Goal: Task Accomplishment & Management: Use online tool/utility

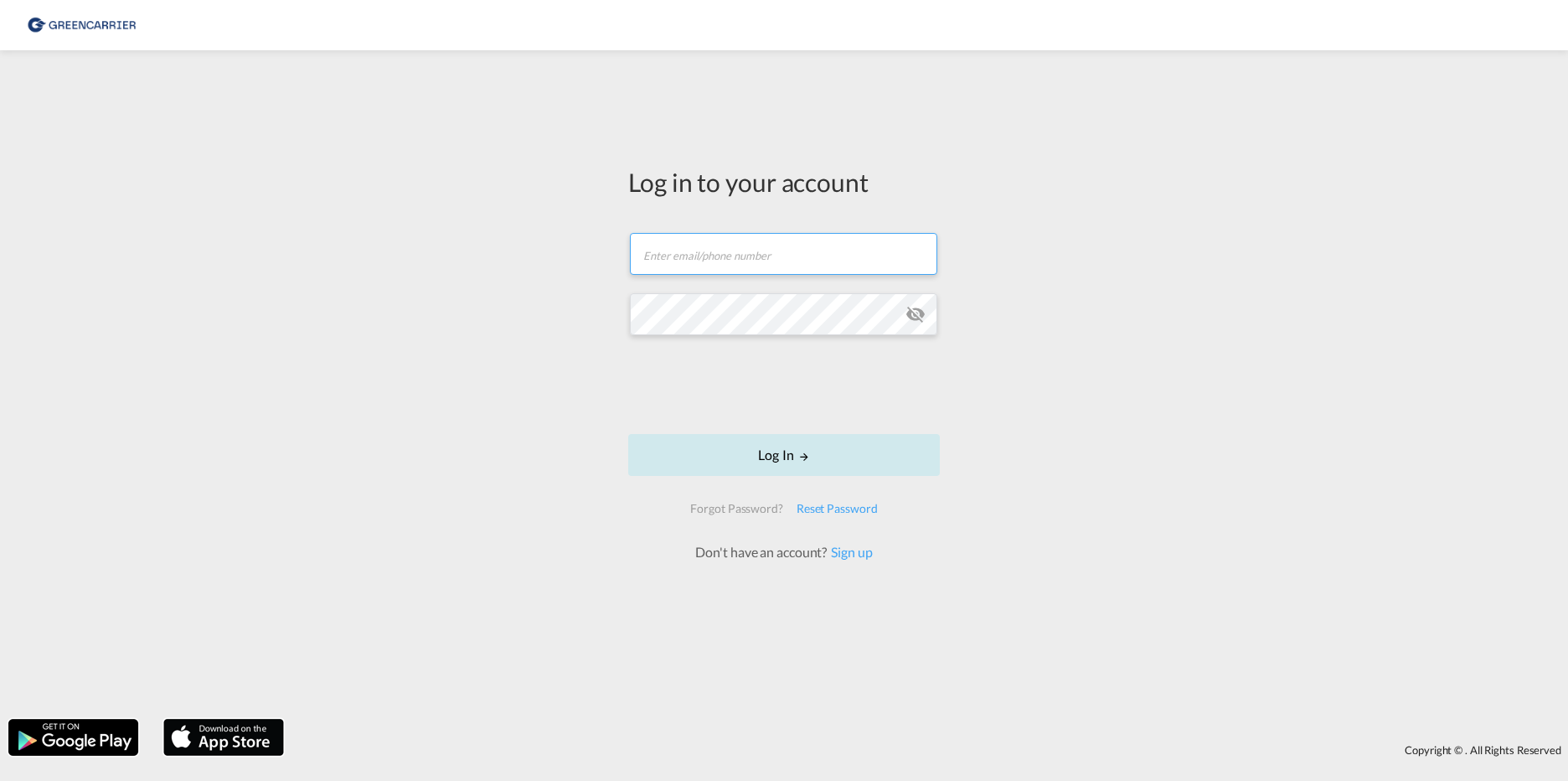
type input "[EMAIL_ADDRESS][DOMAIN_NAME]"
click at [788, 452] on button "Log In" at bounding box center [784, 454] width 311 height 42
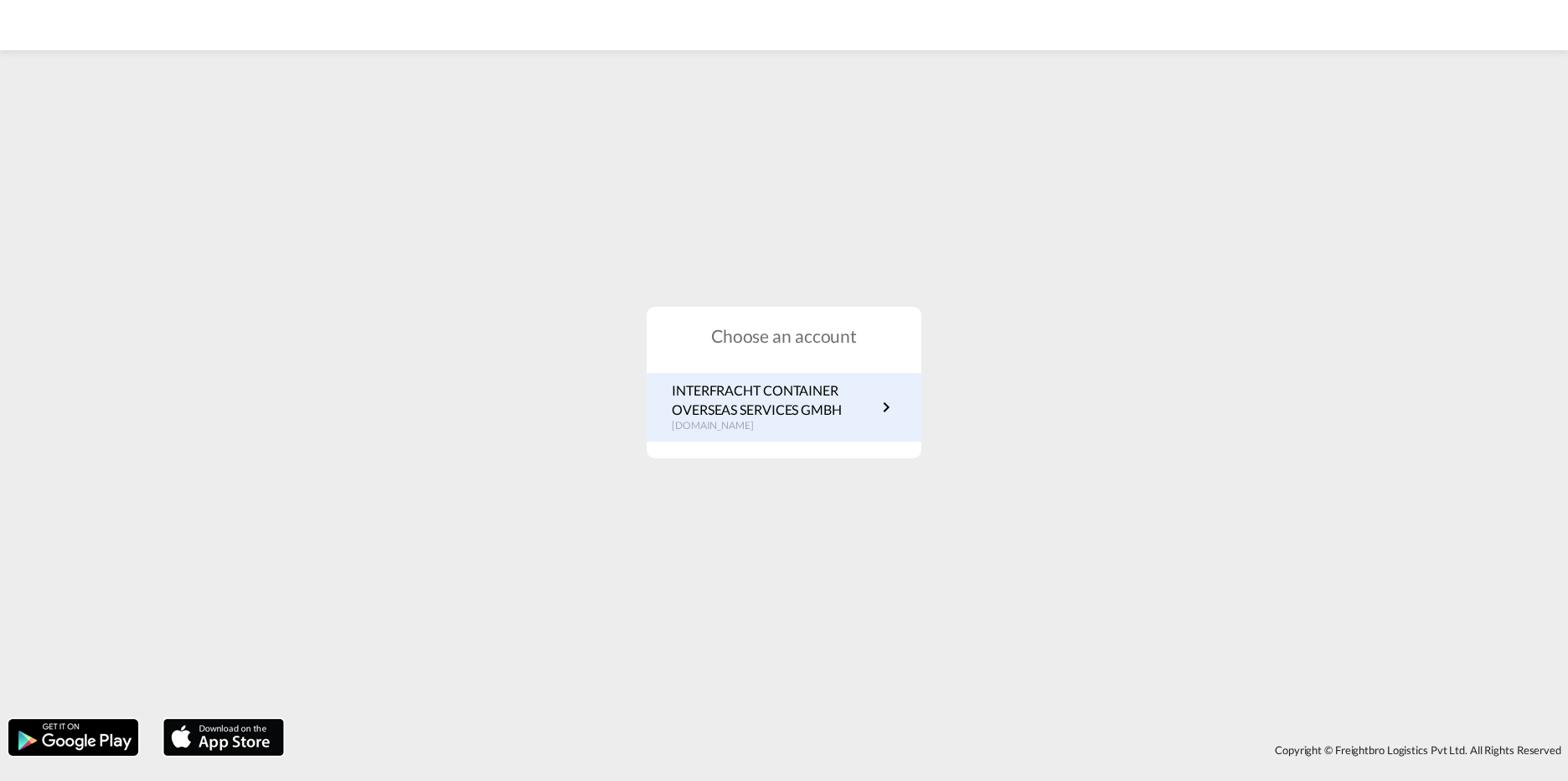
click at [755, 409] on p "INTERFRACHT CONTAINER OVERSEAS SERVICES GMBH" at bounding box center [774, 400] width 204 height 38
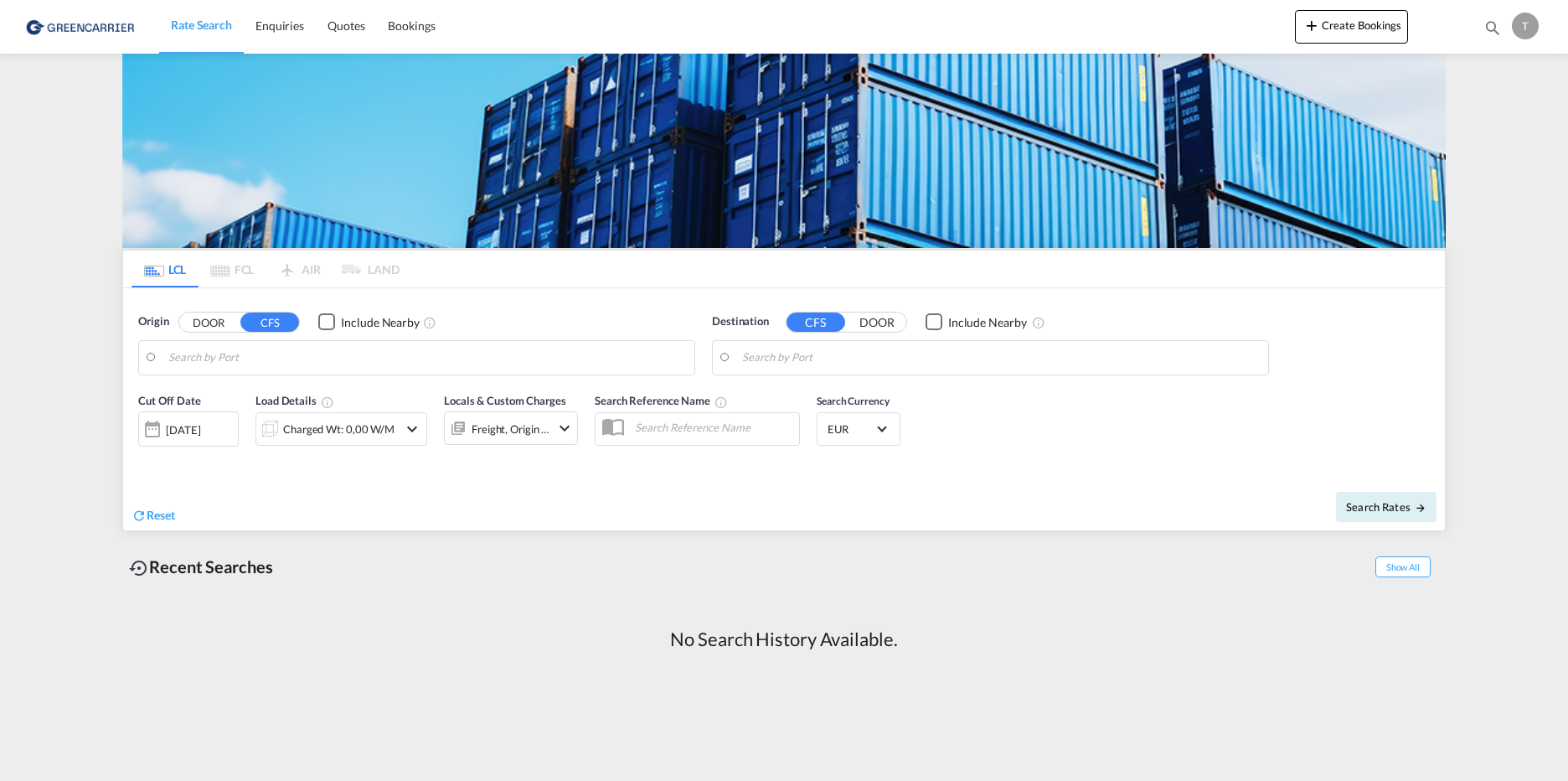
click at [243, 357] on input "Search by Port" at bounding box center [427, 357] width 518 height 25
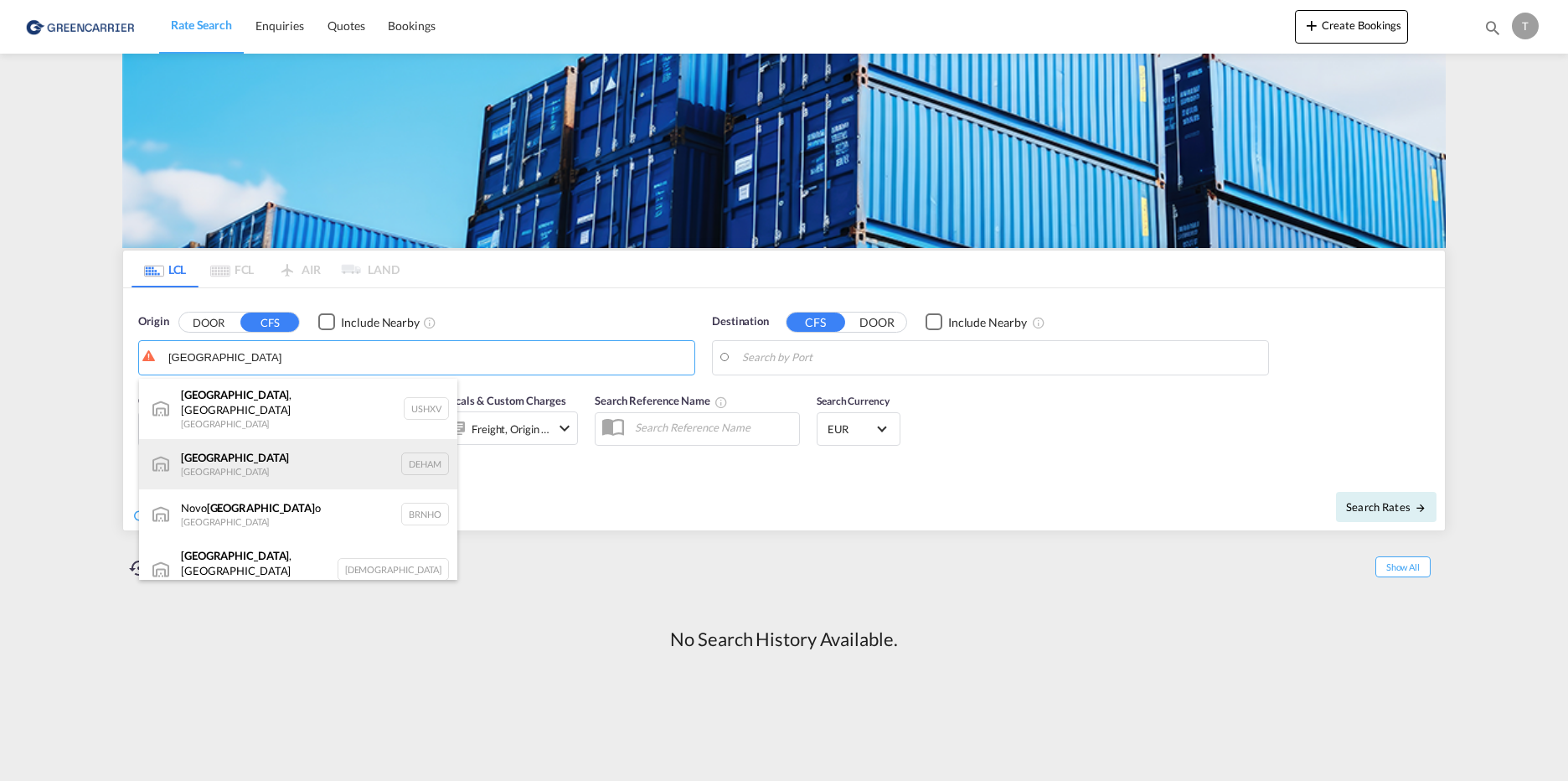
click at [223, 454] on div "[GEOGRAPHIC_DATA] [GEOGRAPHIC_DATA] DEHAM" at bounding box center [299, 464] width 318 height 51
type input "[GEOGRAPHIC_DATA], [GEOGRAPHIC_DATA]"
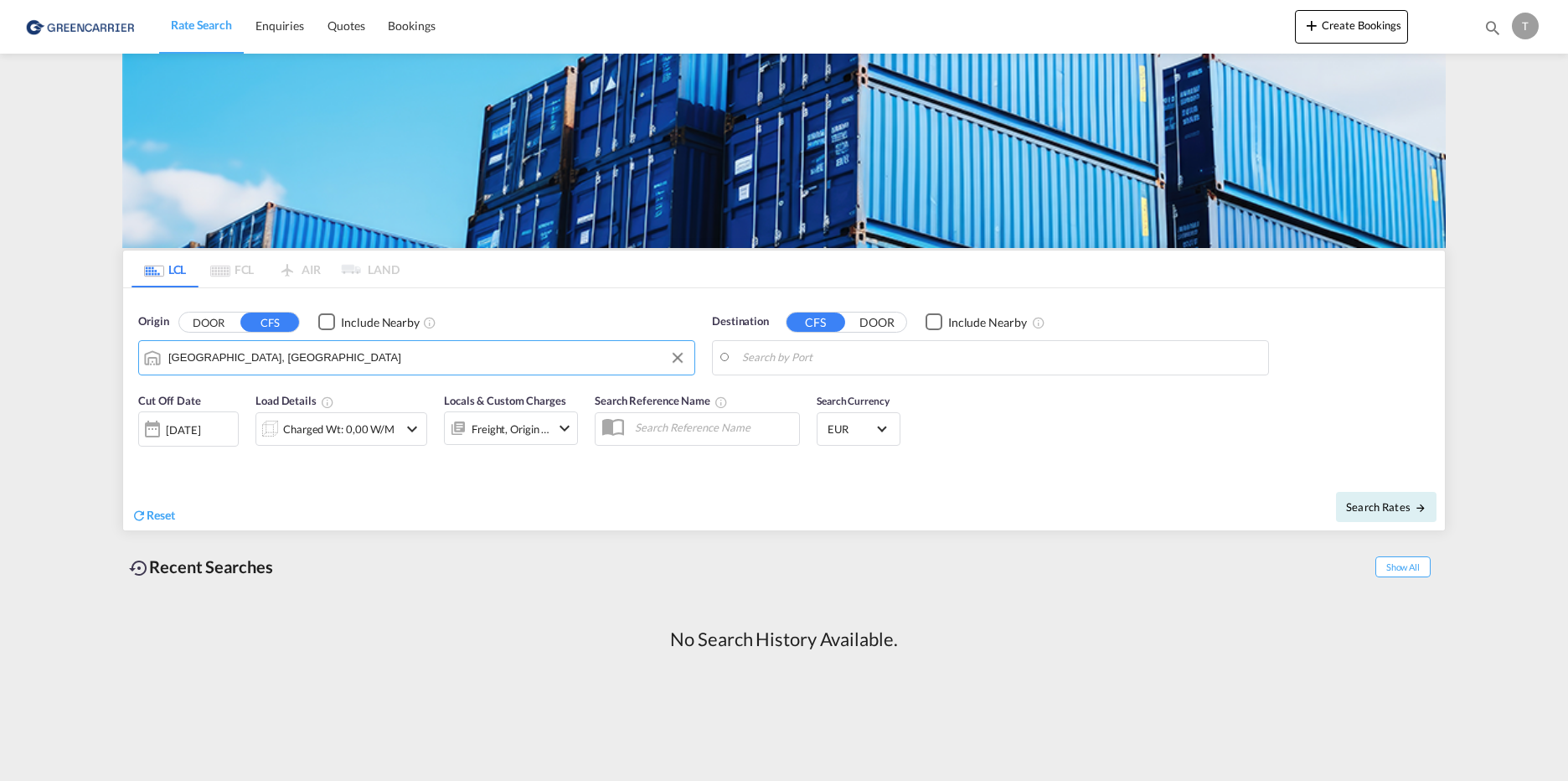
click at [759, 364] on input "Search by Port" at bounding box center [1001, 357] width 518 height 25
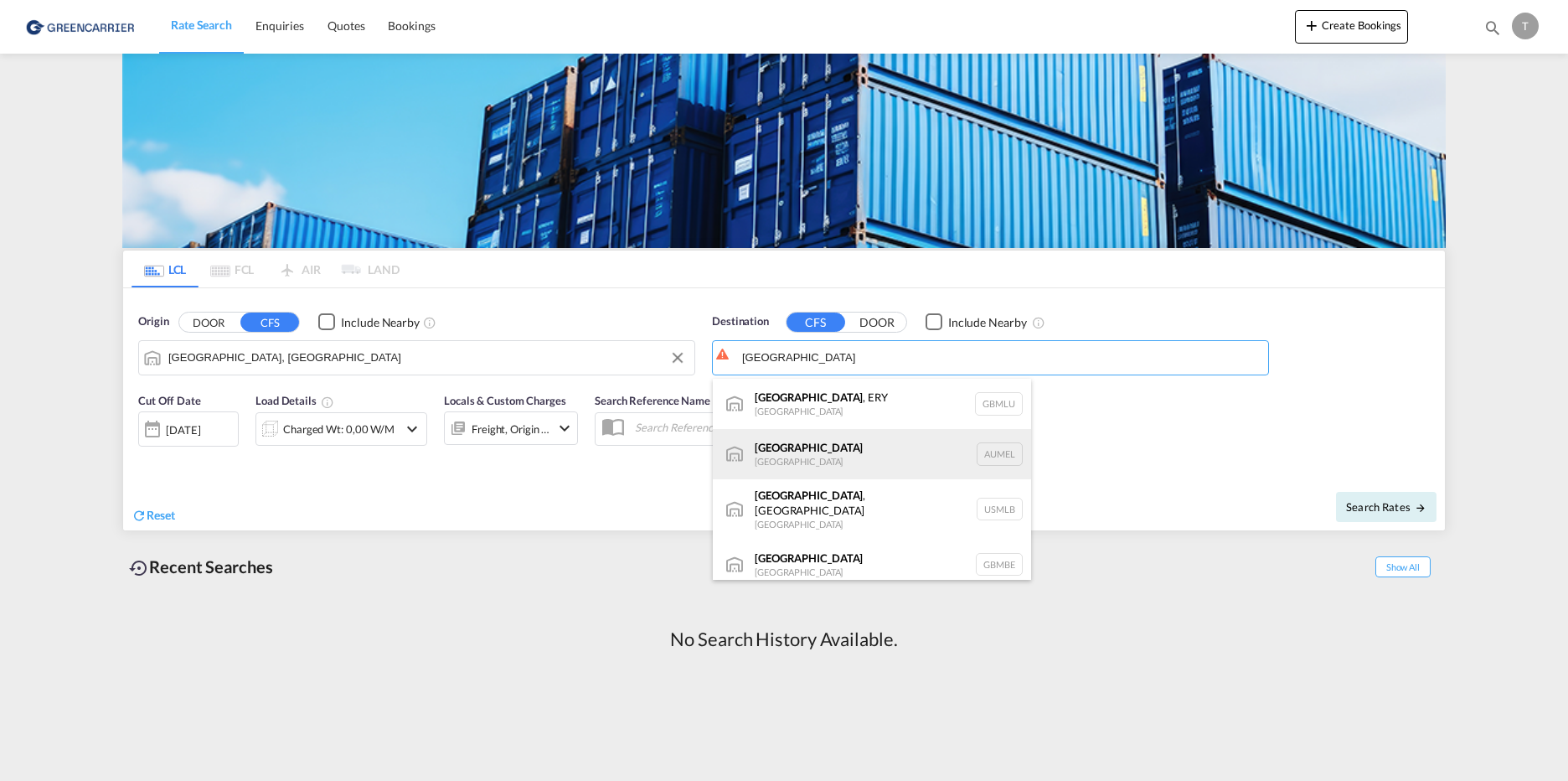
click at [832, 444] on div "[GEOGRAPHIC_DATA] [GEOGRAPHIC_DATA] AUMEL" at bounding box center [872, 454] width 318 height 51
type input "[GEOGRAPHIC_DATA], [GEOGRAPHIC_DATA]"
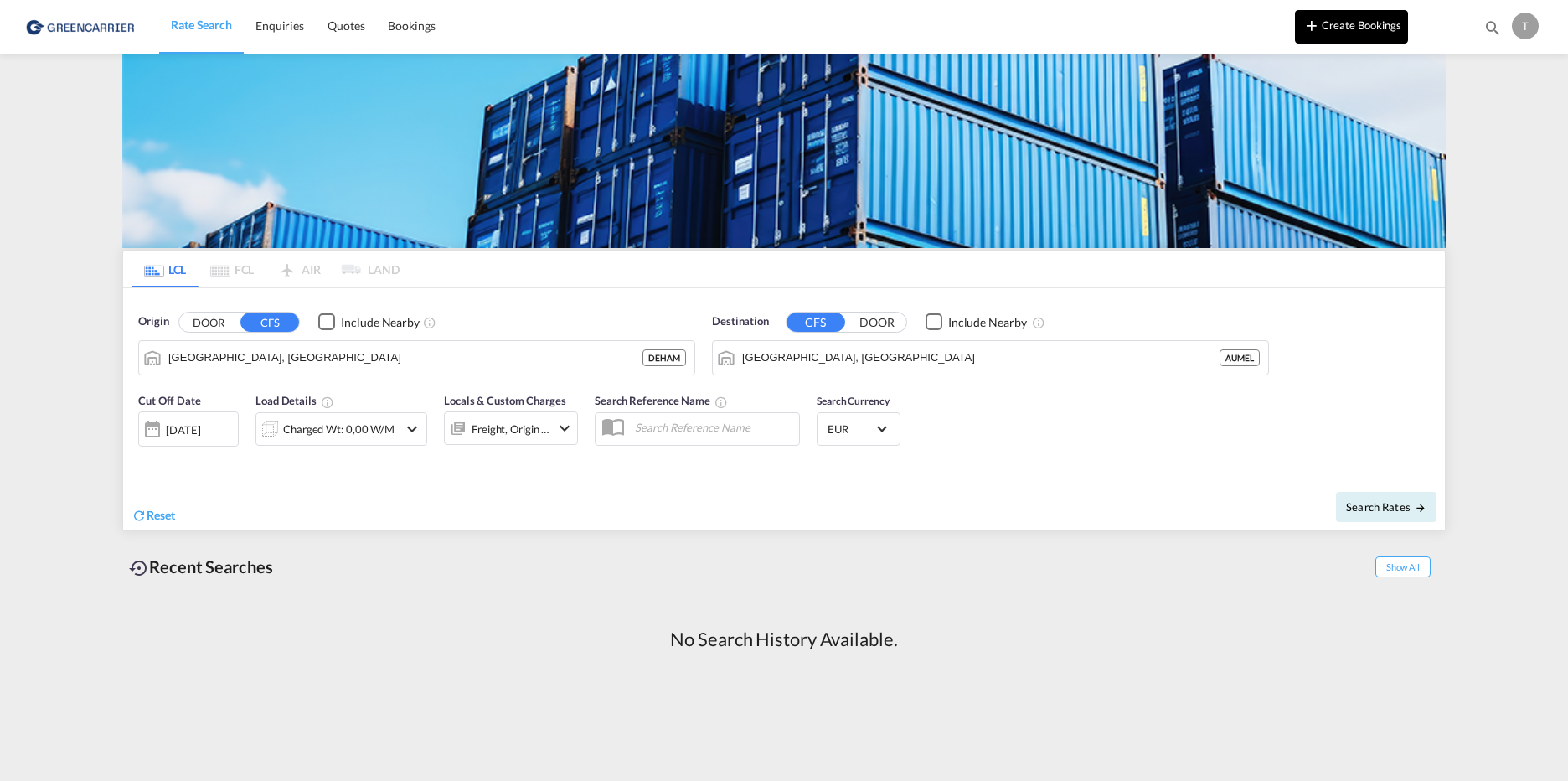
click at [1341, 19] on button "Create Bookings" at bounding box center [1351, 26] width 113 height 33
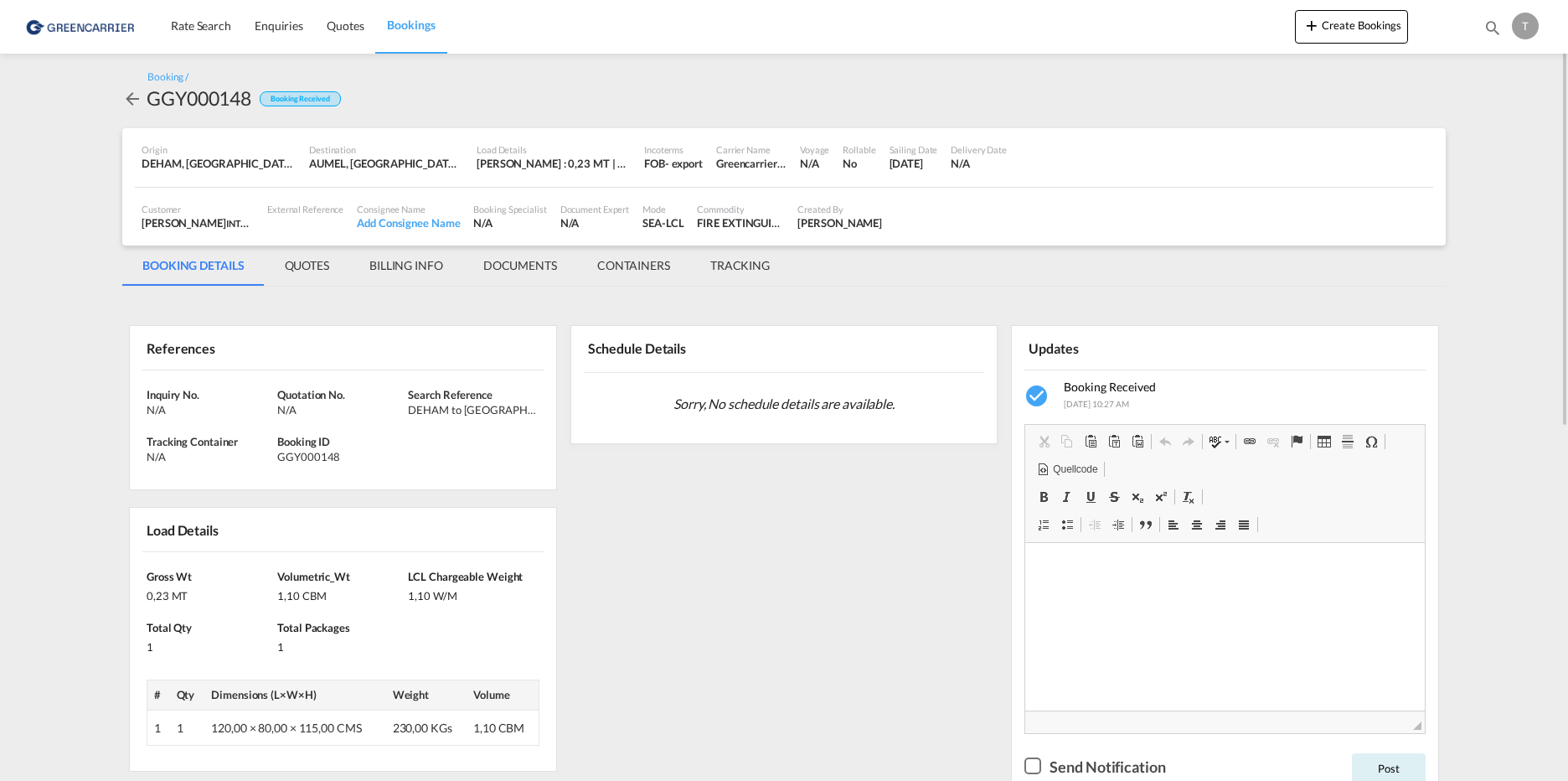
click at [208, 95] on div "GGY000148" at bounding box center [199, 98] width 105 height 27
copy div "GGY000148"
